Goal: Find specific page/section

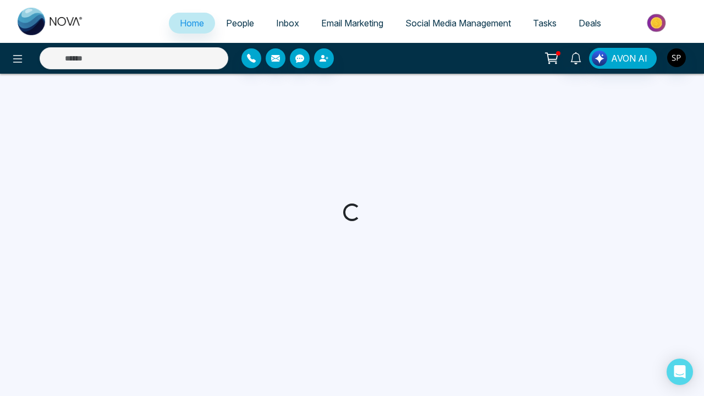
select select "*"
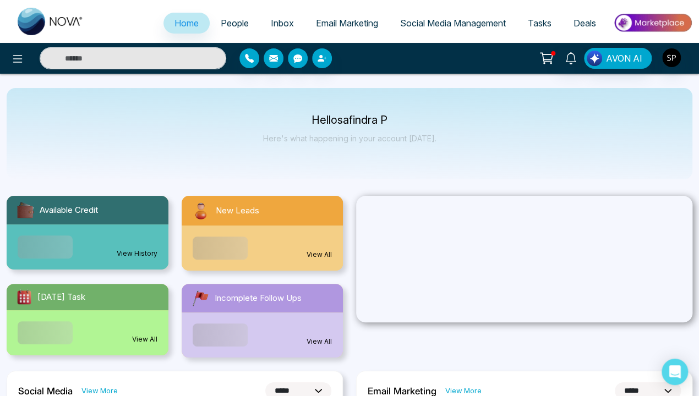
click at [137, 249] on link "View History" at bounding box center [137, 254] width 41 height 10
